Goal: Connect with others: Connect with others

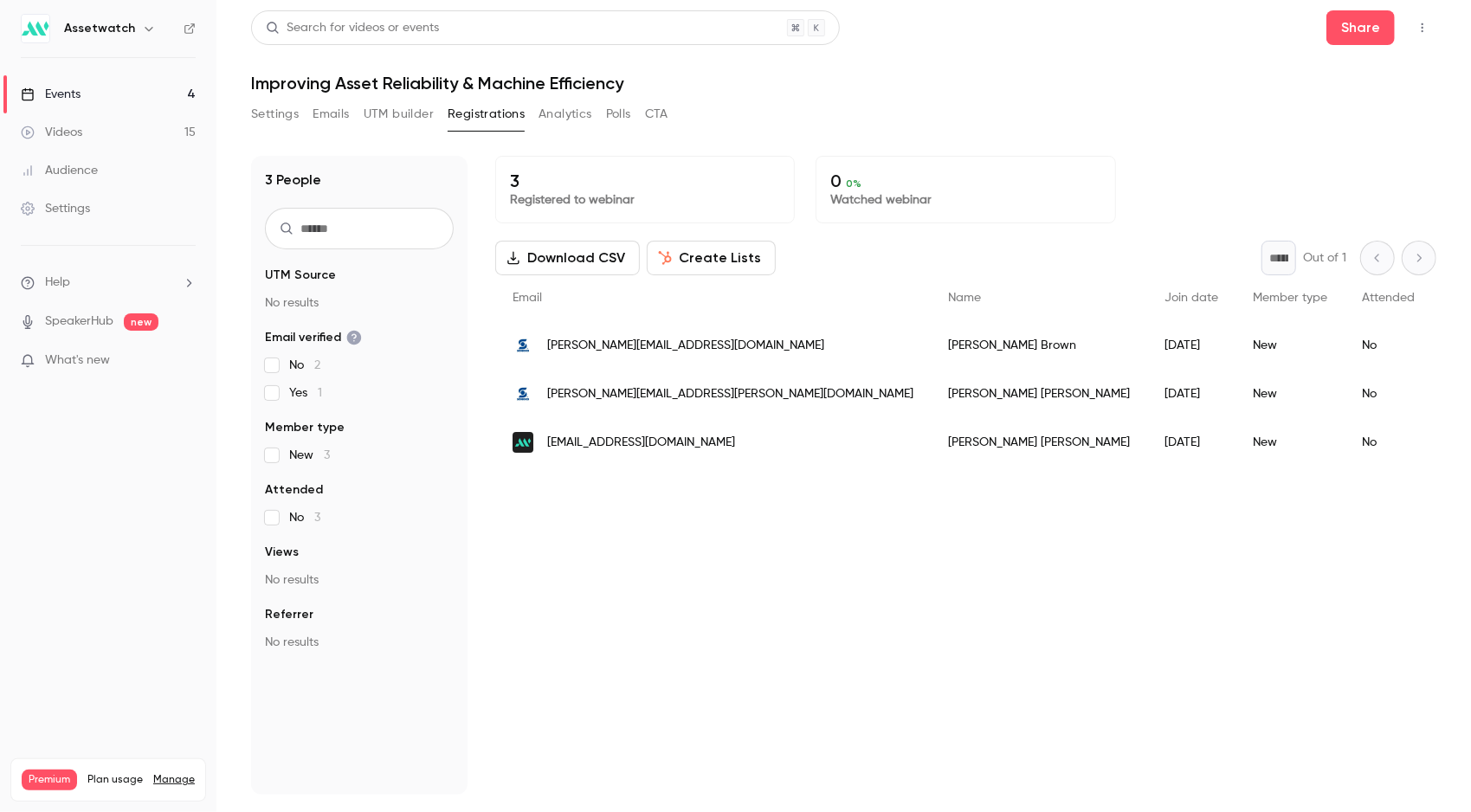
click at [1423, 29] on icon "button" at bounding box center [1422, 28] width 14 height 12
click at [1307, 151] on li "Invite to Studio" at bounding box center [1343, 161] width 187 height 45
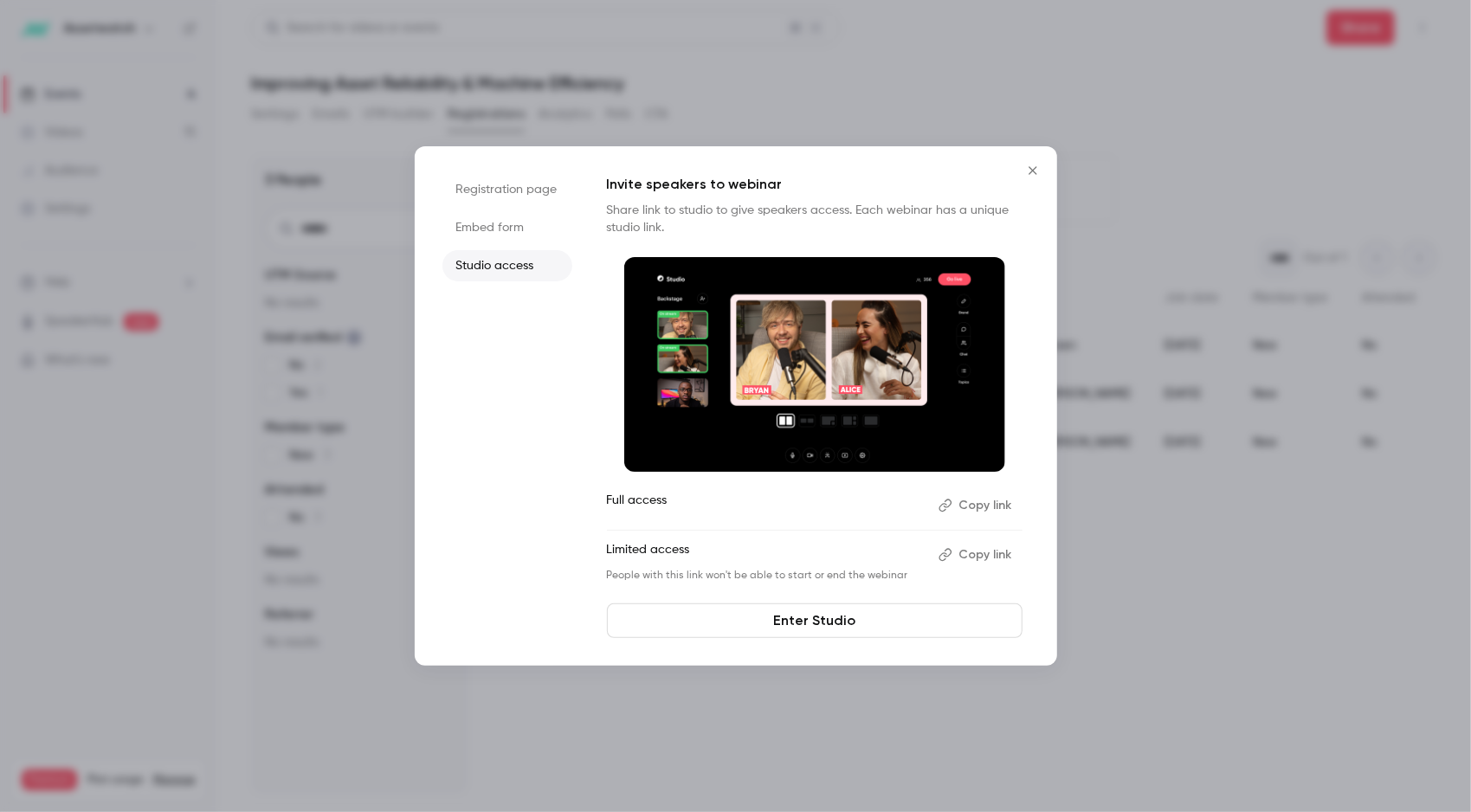
click at [830, 621] on link "Enter Studio" at bounding box center [815, 621] width 416 height 35
click at [1029, 167] on icon "Close" at bounding box center [1033, 170] width 21 height 14
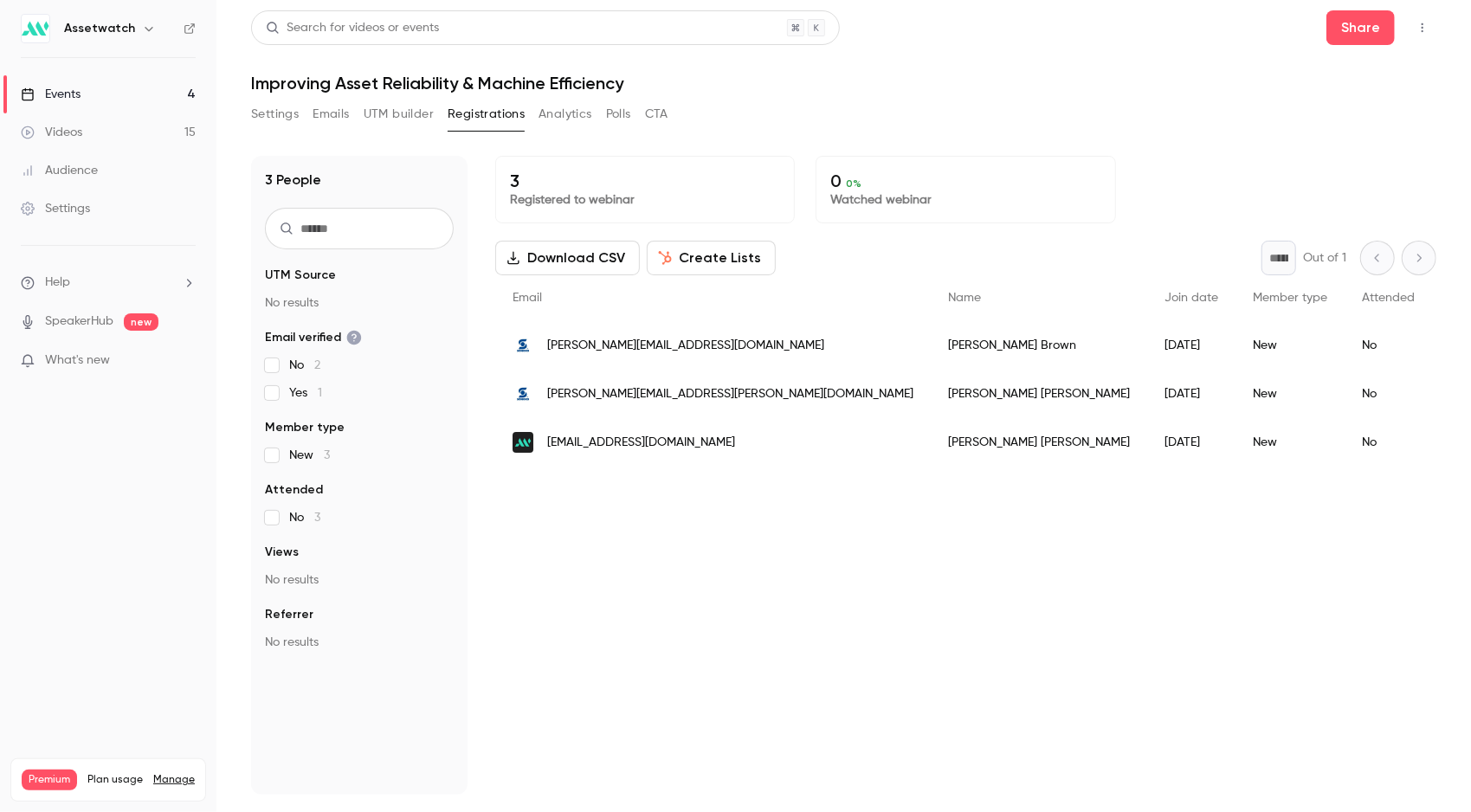
click at [1429, 28] on icon "button" at bounding box center [1422, 28] width 14 height 12
click at [1318, 150] on li "Invite to Studio" at bounding box center [1343, 161] width 187 height 45
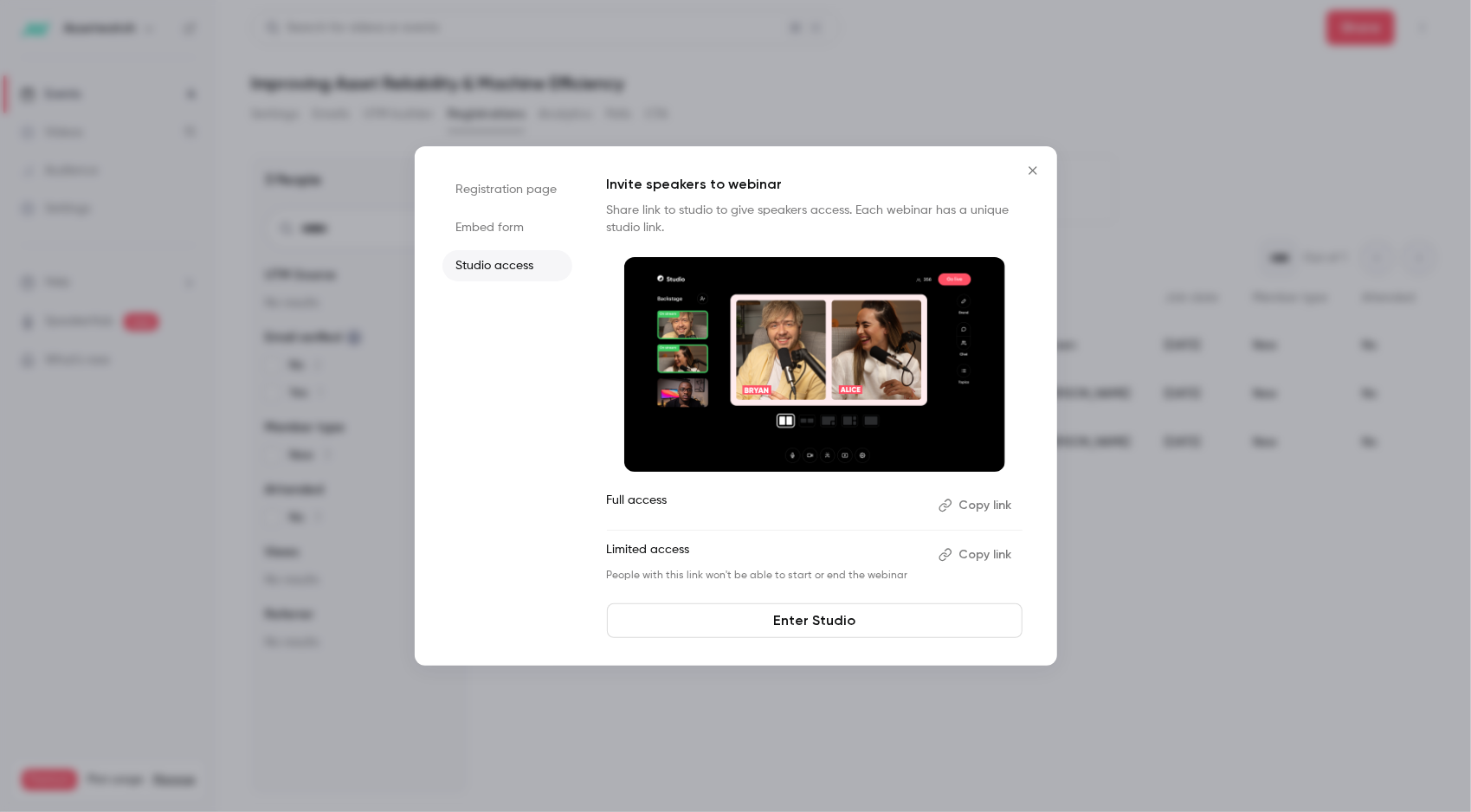
click at [809, 614] on link "Enter Studio" at bounding box center [815, 621] width 416 height 35
click at [1036, 171] on icon "Close" at bounding box center [1033, 170] width 21 height 14
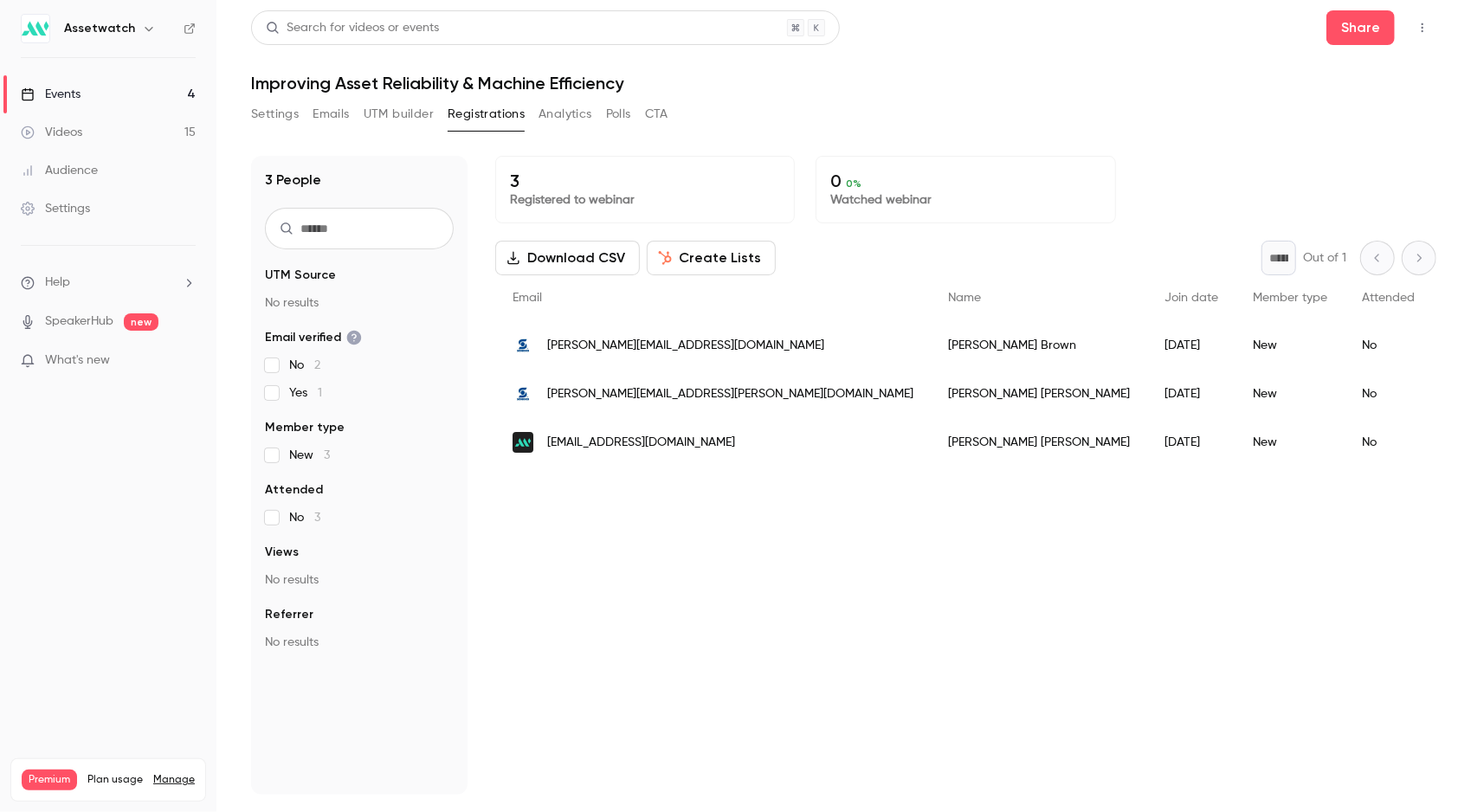
drag, startPoint x: 168, startPoint y: 50, endPoint x: 314, endPoint y: 15, distance: 150.1
click at [168, 50] on nav "Assetwatch Events 4 Videos 15 Audience Settings Help SpeakerHub new What's new …" at bounding box center [108, 406] width 217 height 812
